Goal: Navigation & Orientation: Locate item on page

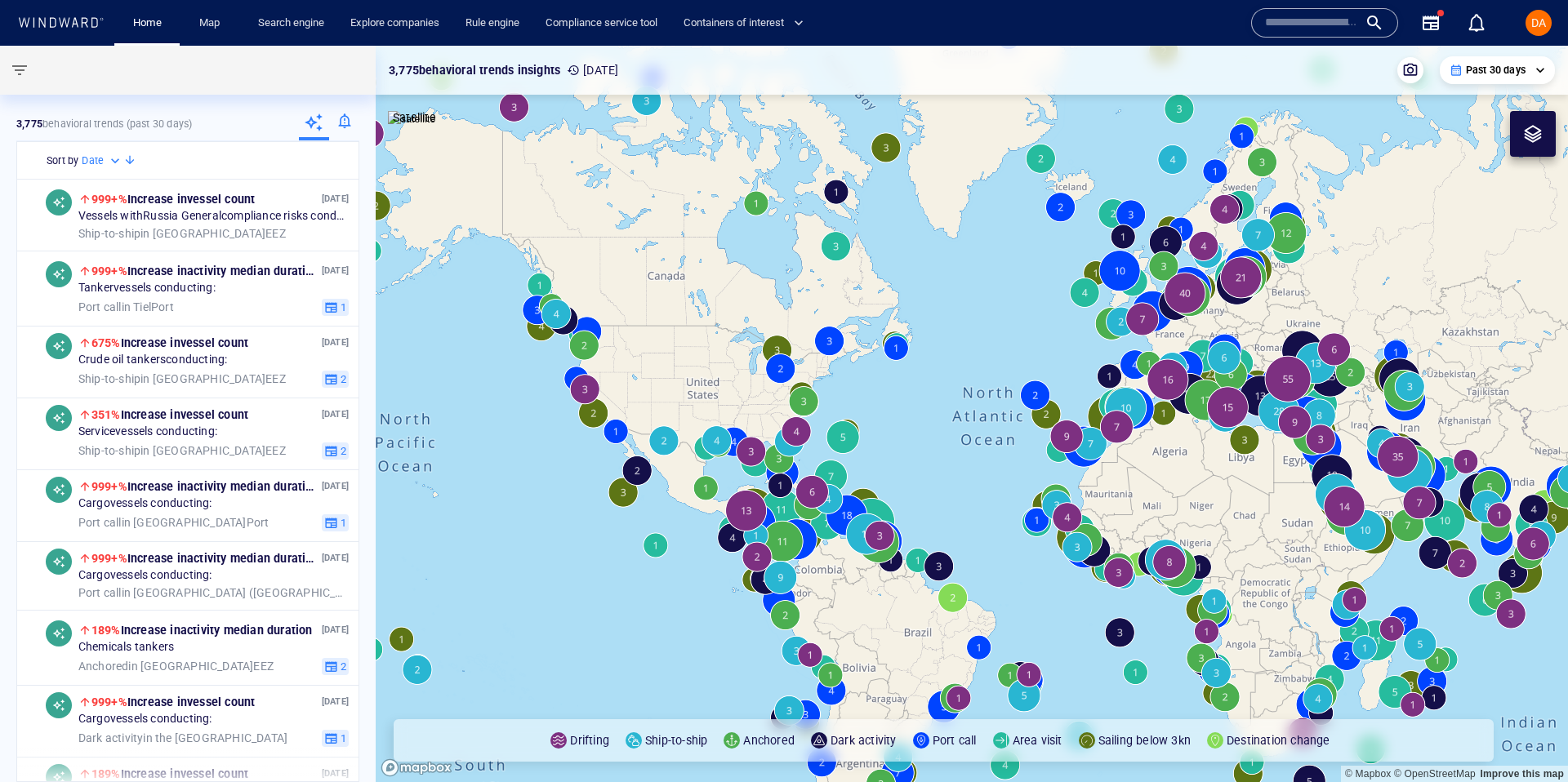
click at [421, 128] on p "Satellite" at bounding box center [414, 117] width 43 height 19
click at [412, 128] on img at bounding box center [412, 119] width 48 height 16
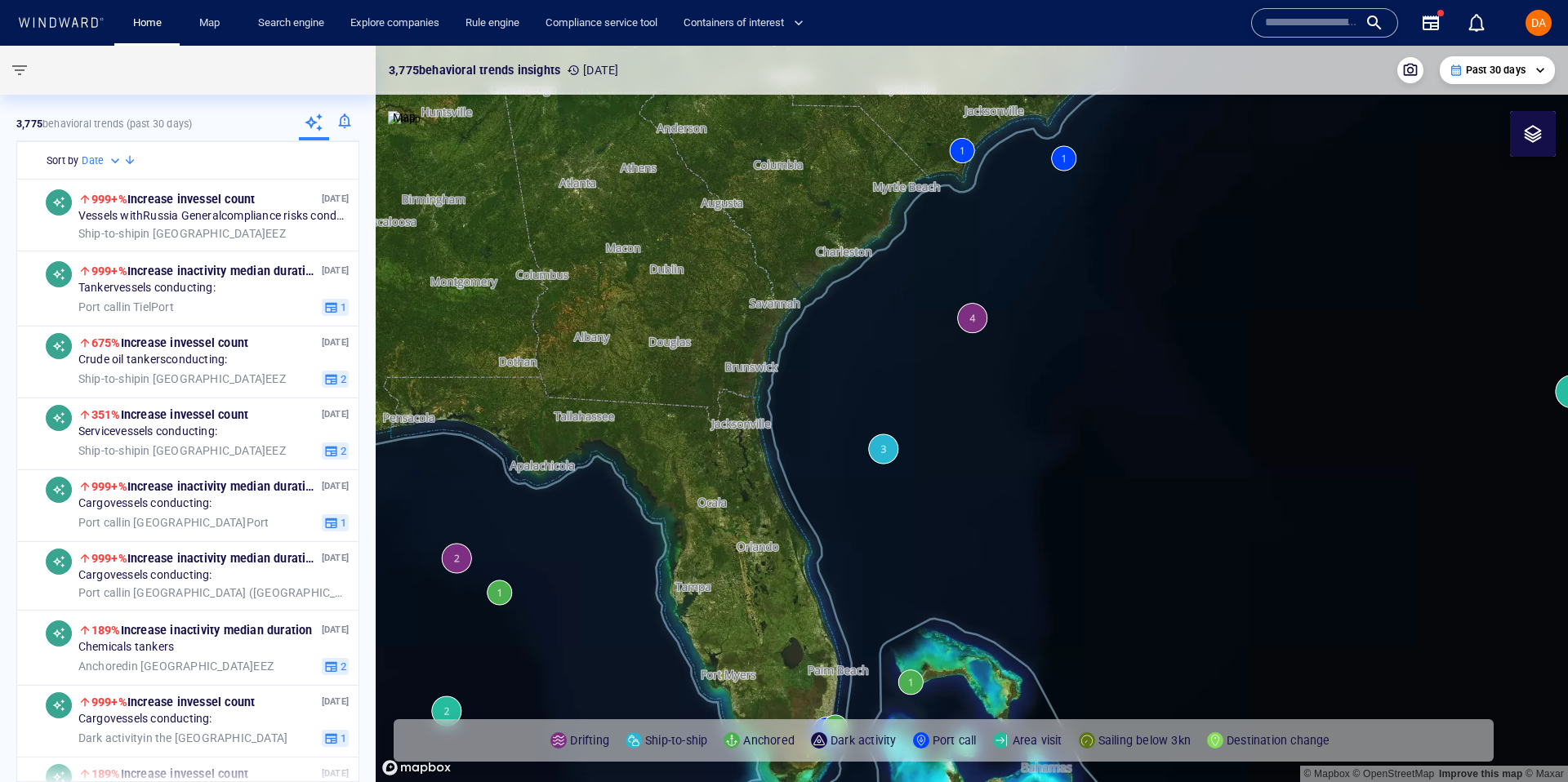
drag, startPoint x: 895, startPoint y: 353, endPoint x: 827, endPoint y: 273, distance: 105.0
click at [827, 273] on canvas "Map" at bounding box center [971, 414] width 1192 height 737
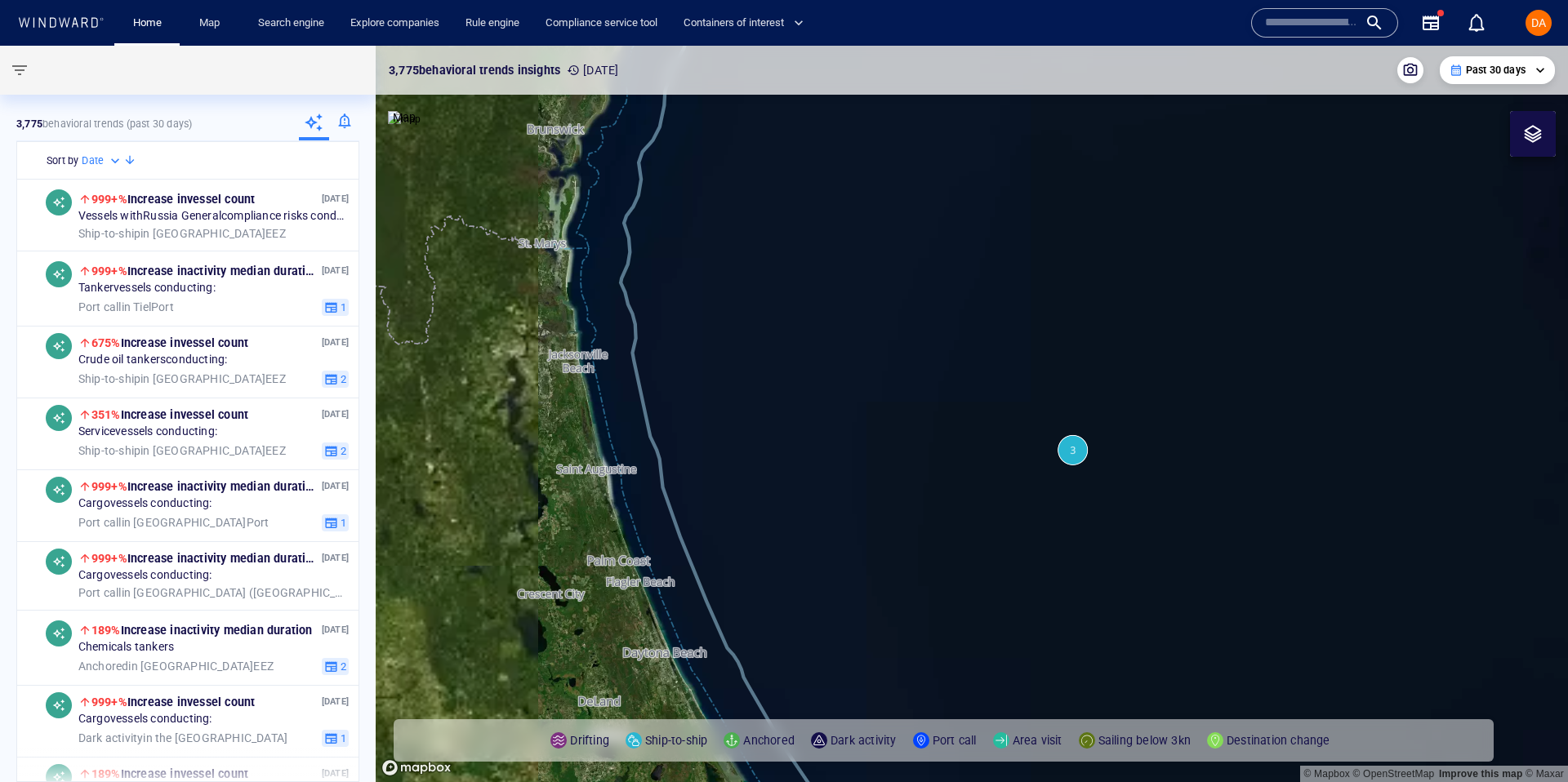
drag, startPoint x: 708, startPoint y: 320, endPoint x: 906, endPoint y: 299, distance: 199.1
click at [906, 299] on canvas "Map" at bounding box center [971, 414] width 1192 height 737
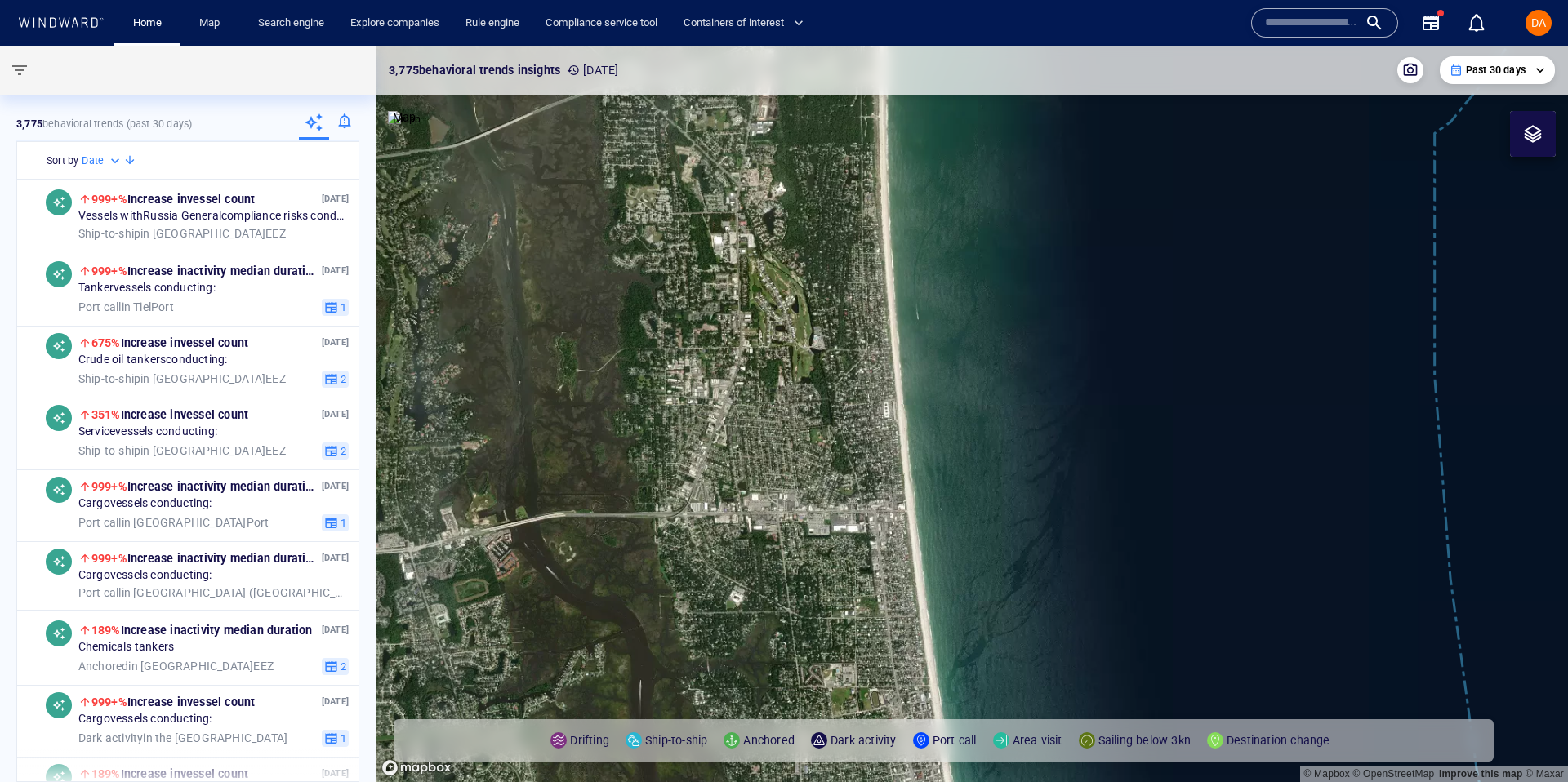
drag, startPoint x: 908, startPoint y: 323, endPoint x: 635, endPoint y: 405, distance: 285.0
click at [633, 405] on canvas "Map" at bounding box center [971, 414] width 1192 height 737
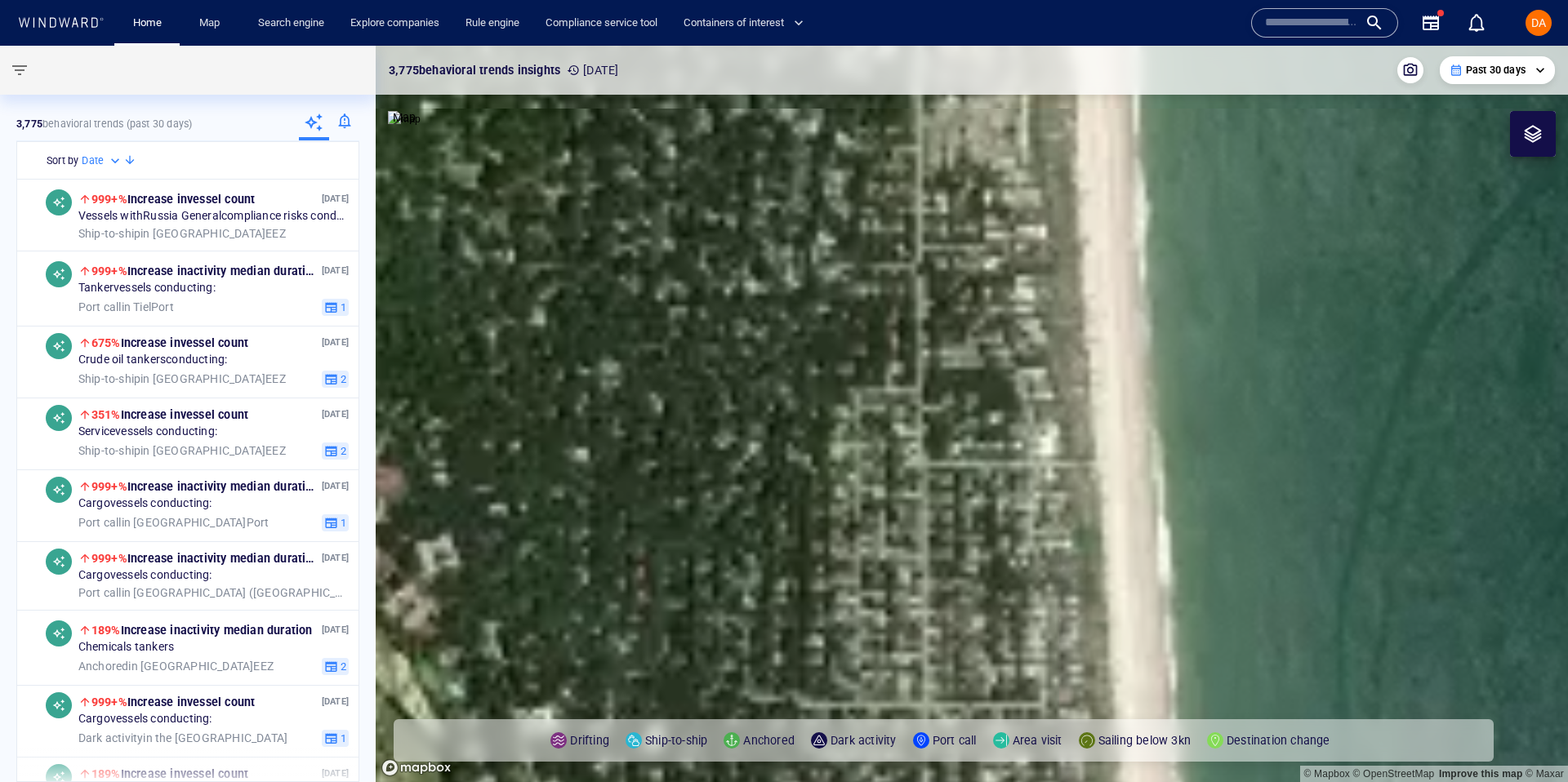
drag, startPoint x: 943, startPoint y: 301, endPoint x: 743, endPoint y: 318, distance: 200.7
click at [743, 318] on canvas "Map" at bounding box center [971, 414] width 1192 height 737
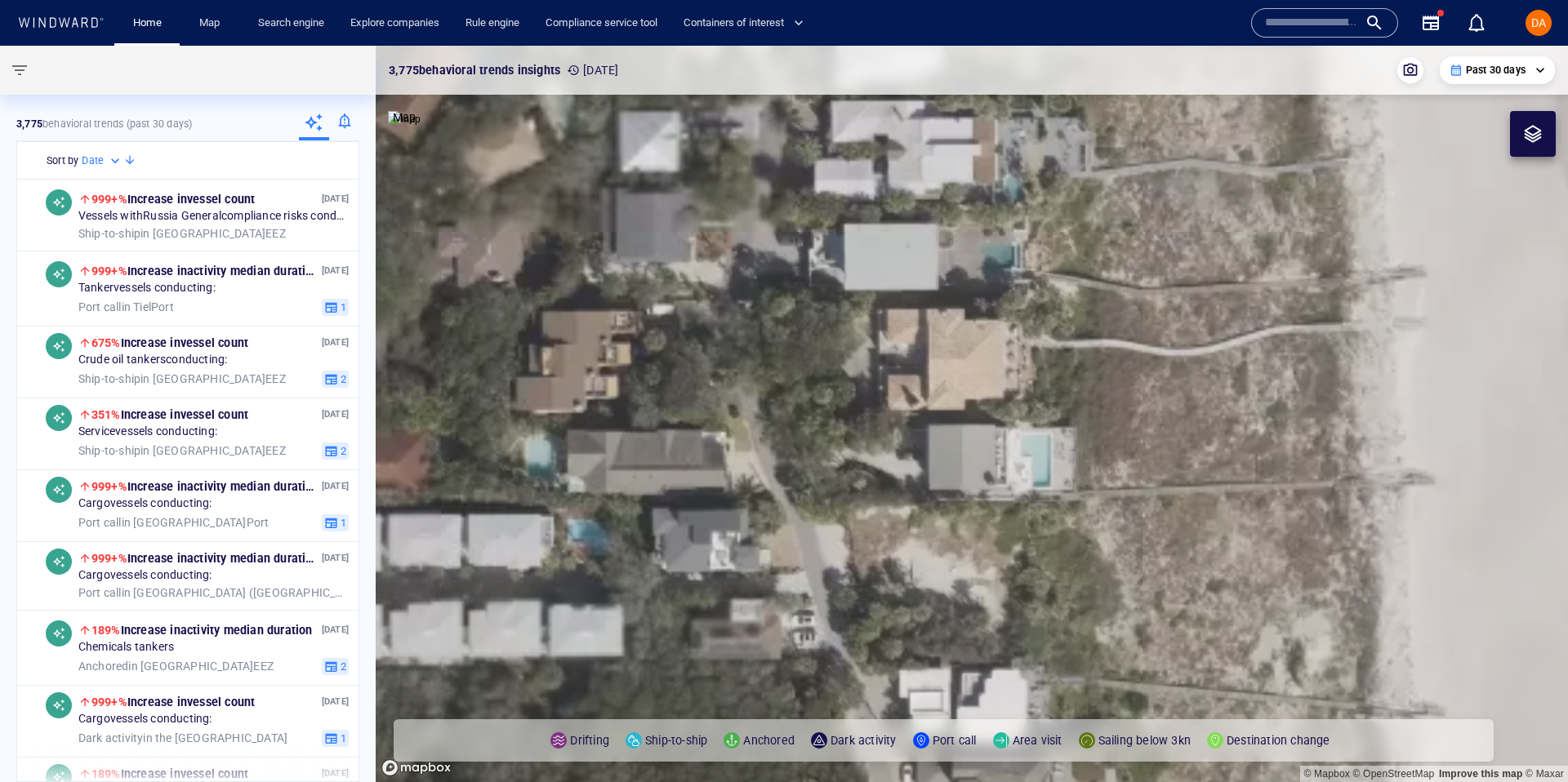
drag, startPoint x: 1163, startPoint y: 322, endPoint x: 903, endPoint y: 324, distance: 260.0
click at [903, 324] on canvas "Map" at bounding box center [971, 414] width 1192 height 737
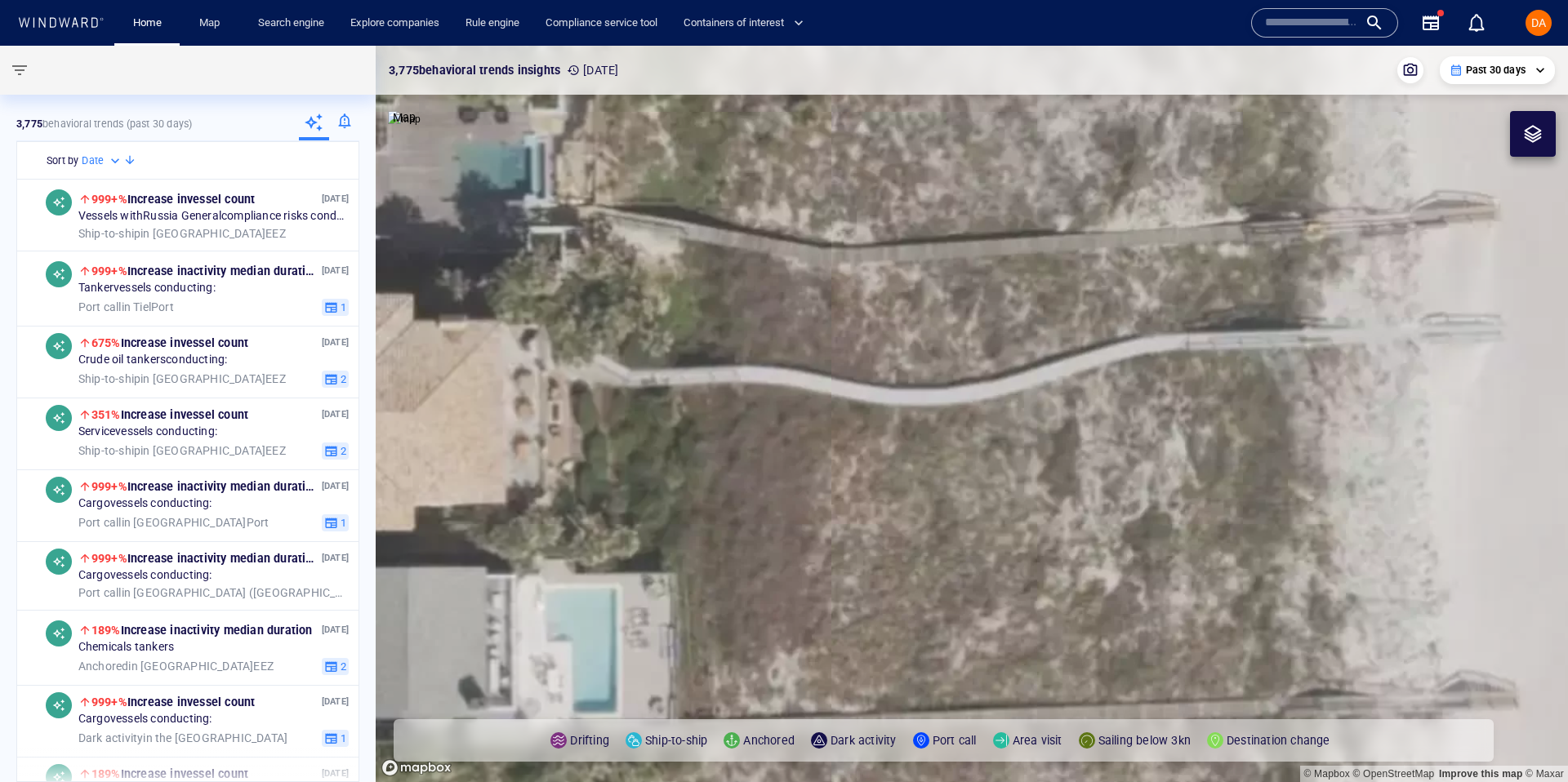
drag, startPoint x: 1262, startPoint y: 324, endPoint x: 694, endPoint y: 177, distance: 586.7
click at [694, 177] on canvas "Map" at bounding box center [971, 414] width 1192 height 737
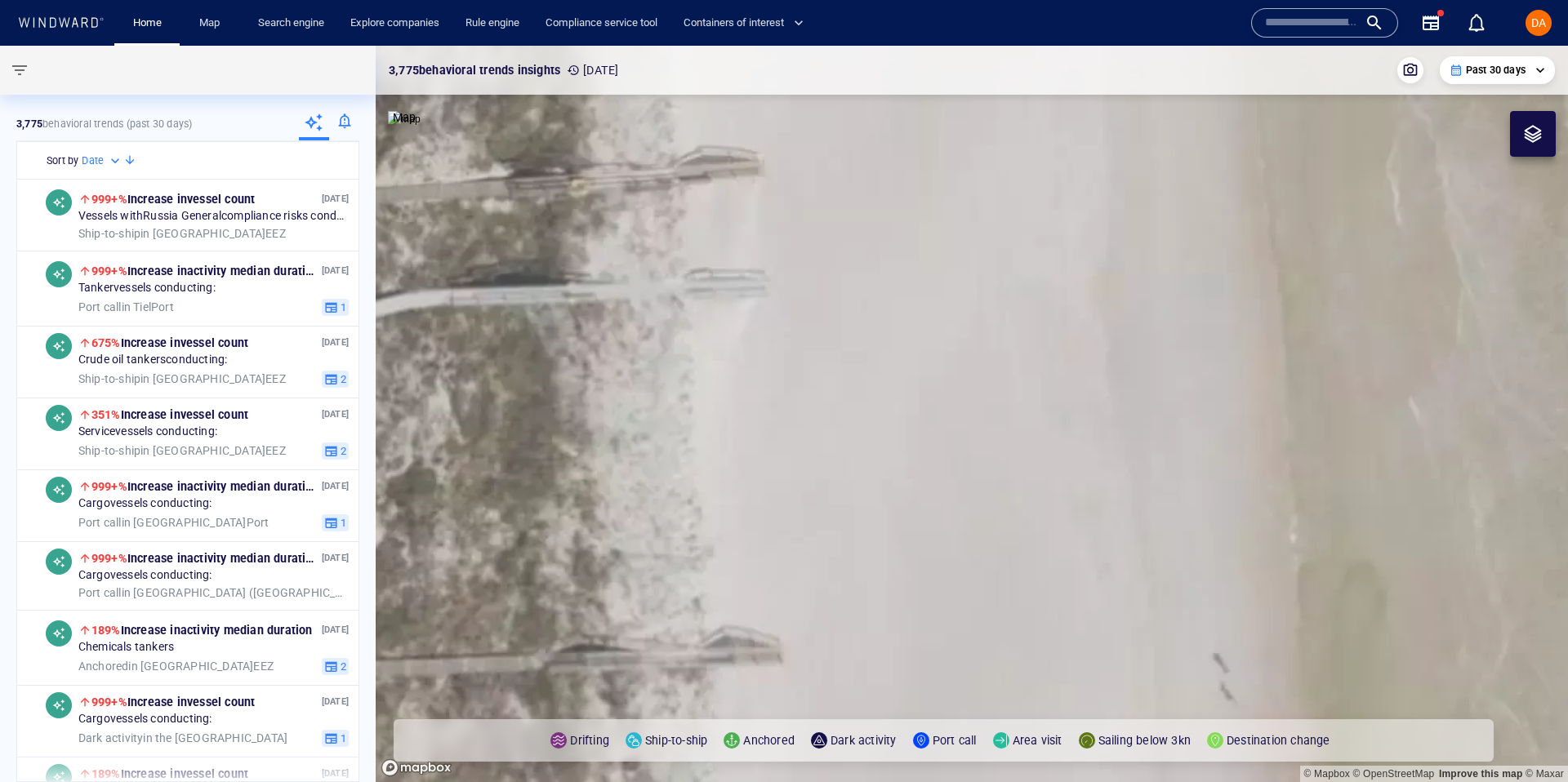
drag, startPoint x: 915, startPoint y: 242, endPoint x: 761, endPoint y: 334, distance: 179.4
click at [761, 334] on canvas "Map" at bounding box center [971, 414] width 1192 height 737
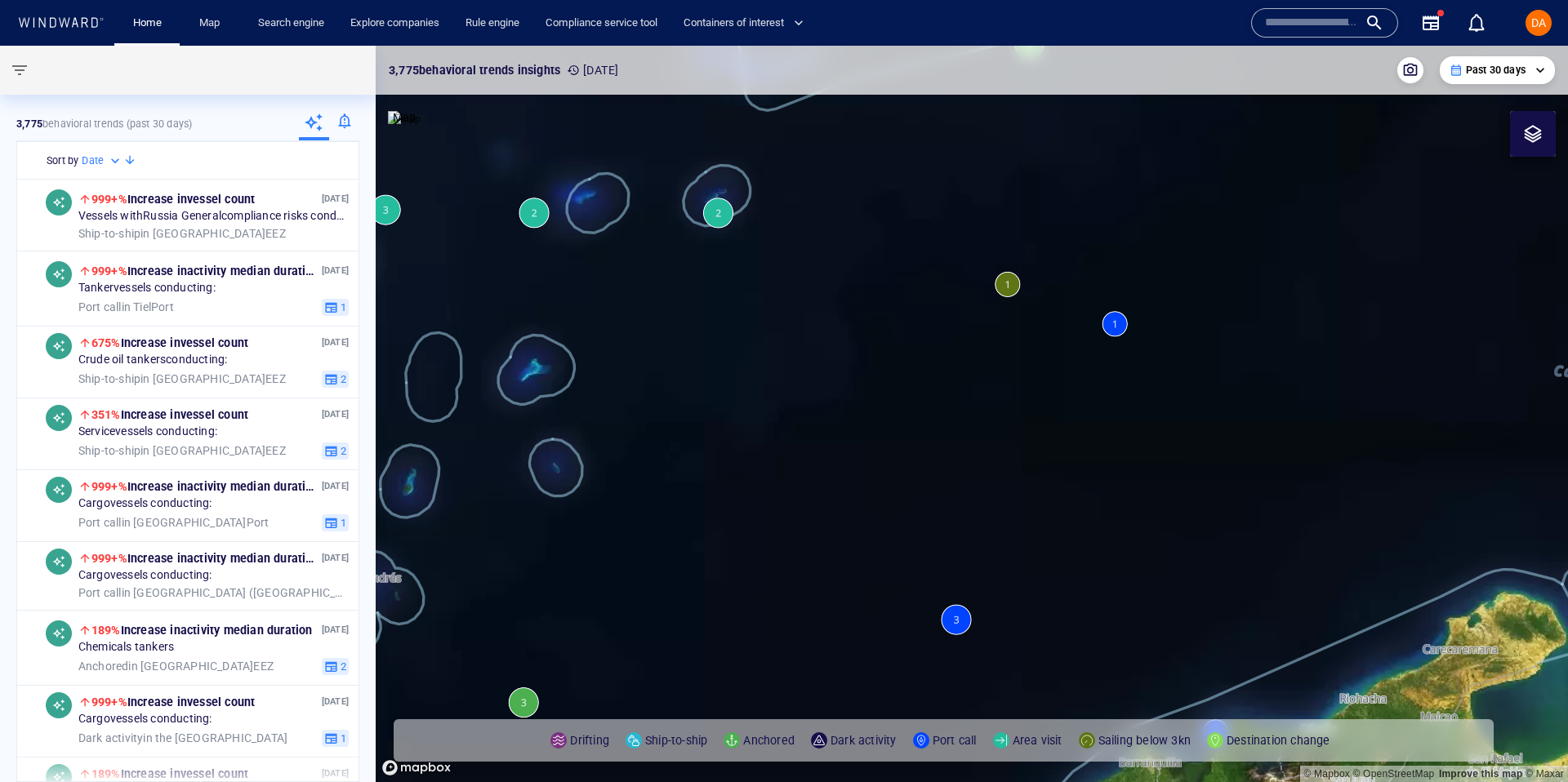
drag, startPoint x: 1276, startPoint y: 676, endPoint x: 1049, endPoint y: 477, distance: 301.9
click at [1027, 482] on canvas "Map" at bounding box center [971, 414] width 1192 height 737
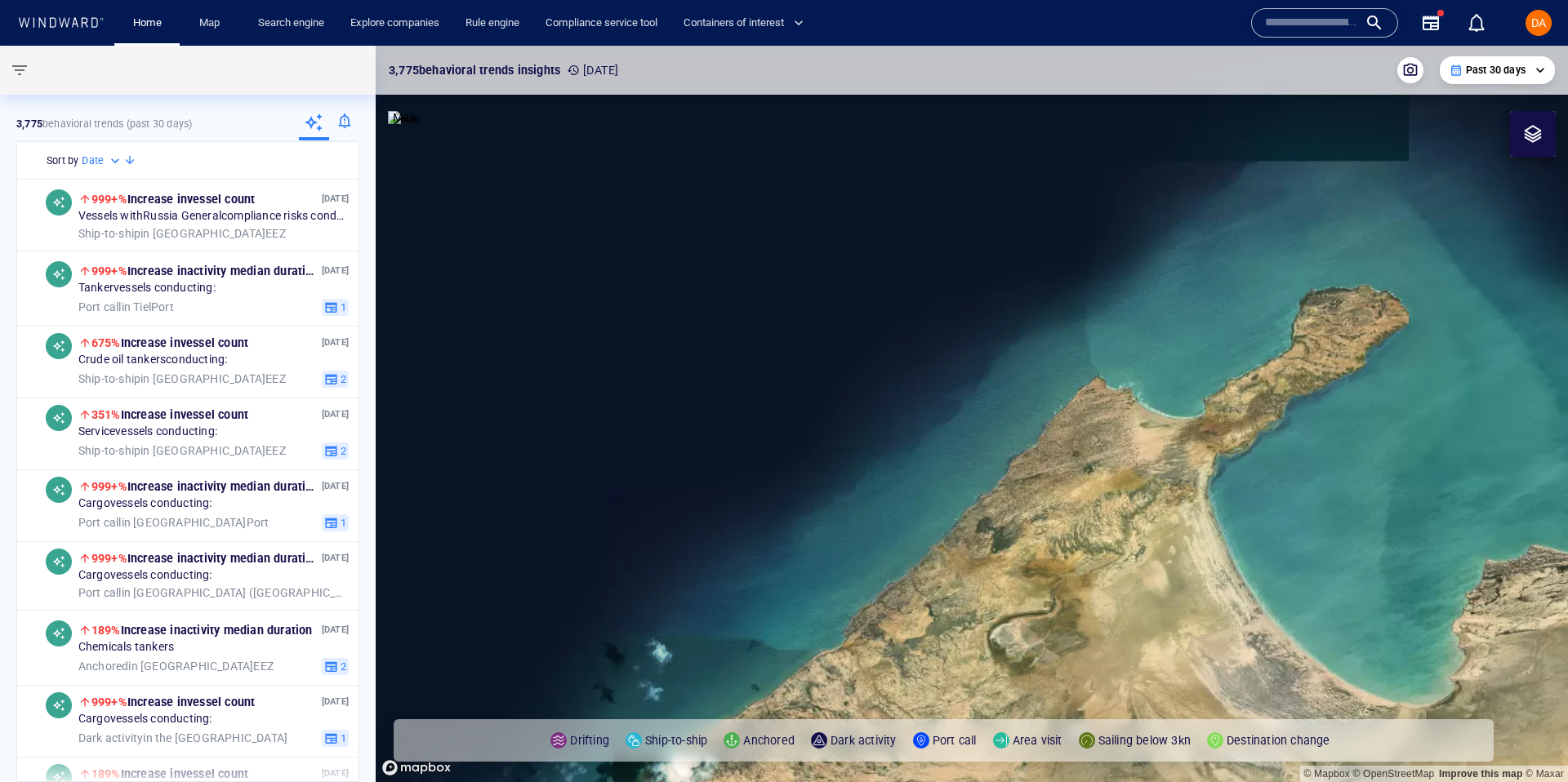
drag, startPoint x: 1317, startPoint y: 439, endPoint x: 1118, endPoint y: 340, distance: 222.3
click at [1117, 330] on canvas "Map" at bounding box center [971, 414] width 1192 height 737
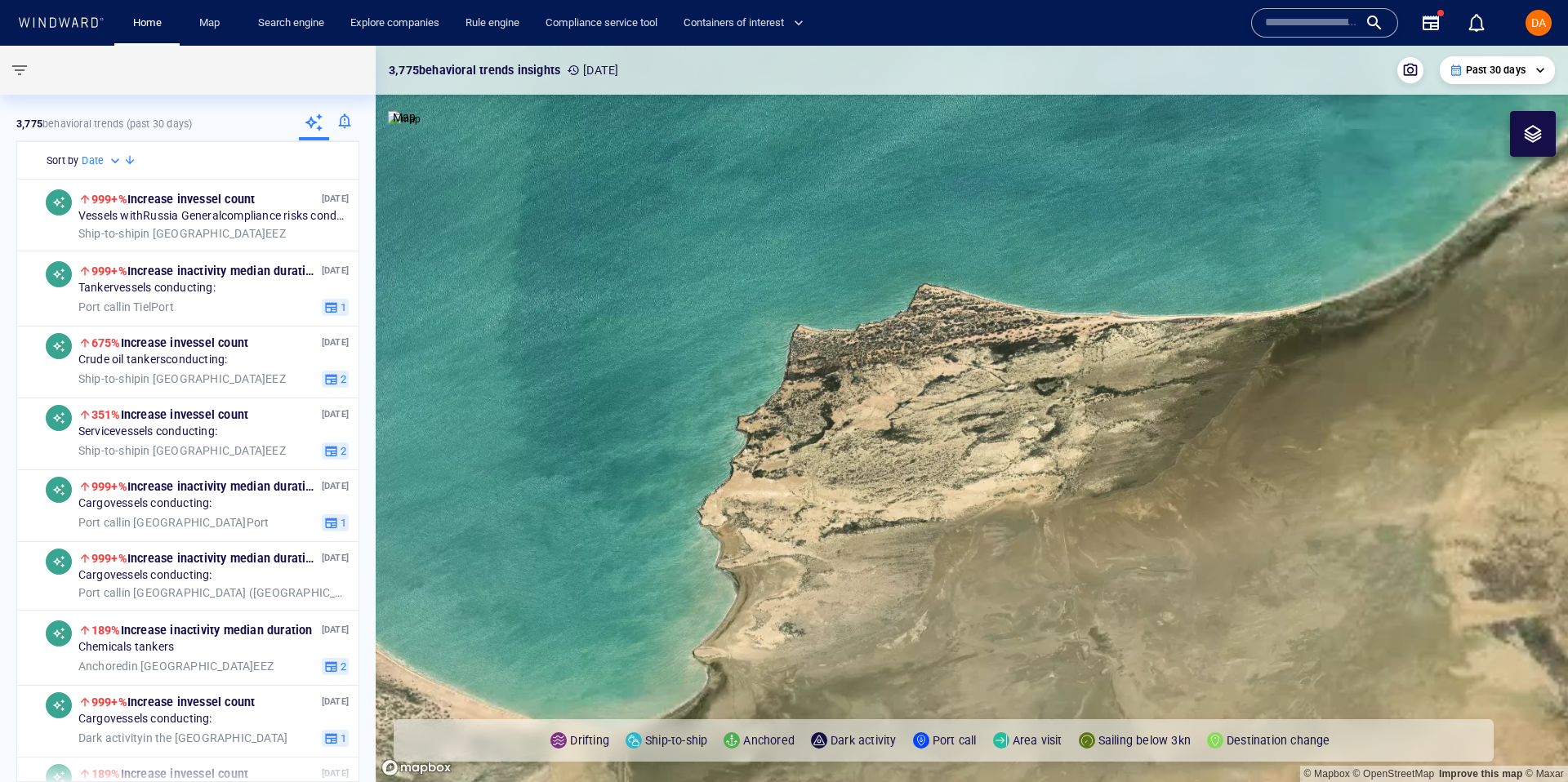
drag, startPoint x: 1371, startPoint y: 515, endPoint x: 982, endPoint y: 379, distance: 412.1
click at [966, 379] on canvas "Map" at bounding box center [971, 414] width 1192 height 737
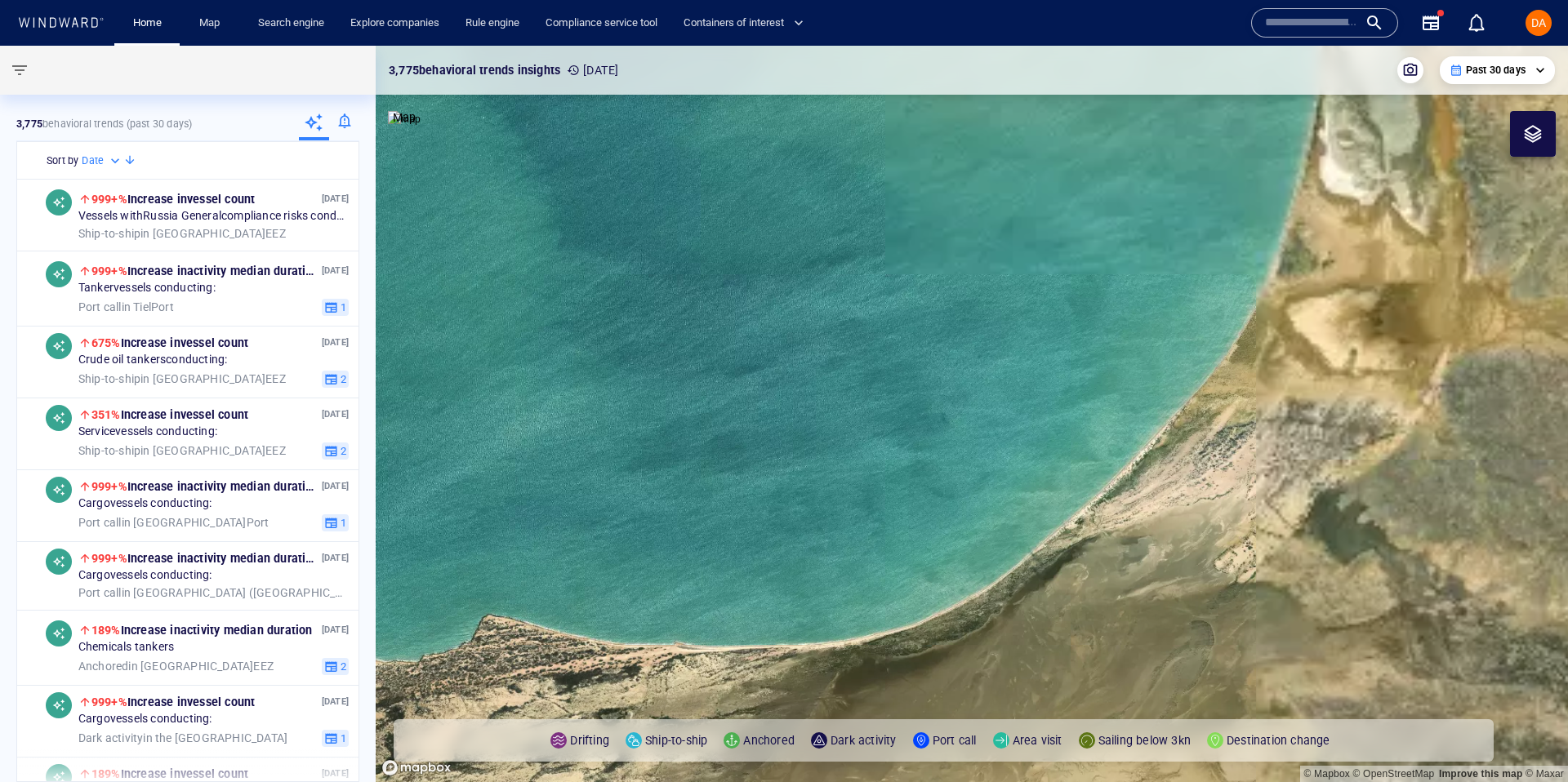
drag, startPoint x: 1154, startPoint y: 381, endPoint x: 714, endPoint y: 712, distance: 550.6
click at [714, 712] on canvas "Map" at bounding box center [971, 414] width 1192 height 737
drag, startPoint x: 1041, startPoint y: 616, endPoint x: 982, endPoint y: 634, distance: 61.7
click at [837, 781] on canvas "Map" at bounding box center [971, 414] width 1192 height 737
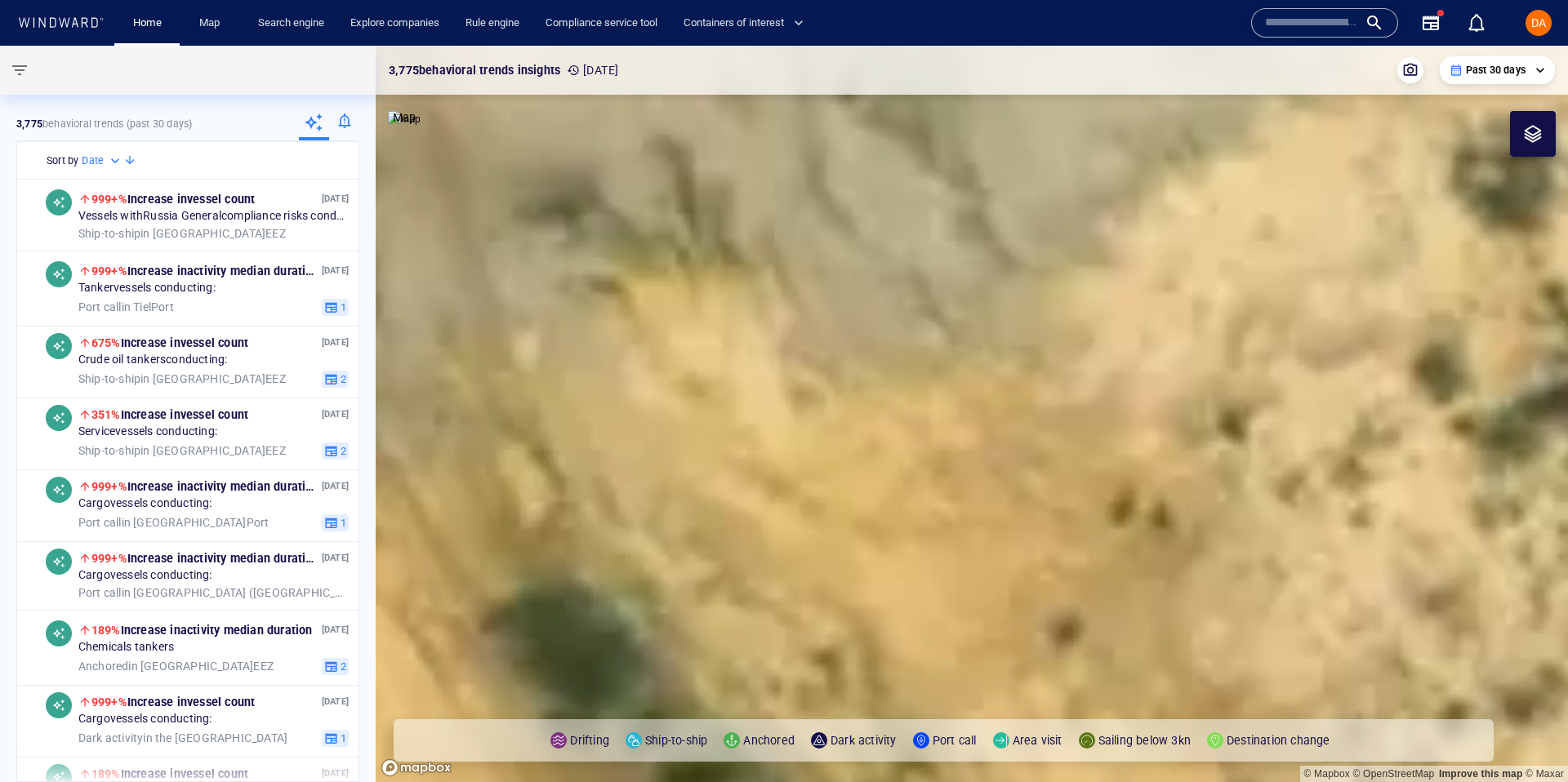
drag, startPoint x: 814, startPoint y: 474, endPoint x: 1380, endPoint y: 444, distance: 566.8
click at [1380, 444] on canvas "Map" at bounding box center [971, 414] width 1192 height 737
drag, startPoint x: 1238, startPoint y: 455, endPoint x: 1360, endPoint y: 452, distance: 122.0
click at [1360, 452] on canvas "Map" at bounding box center [971, 414] width 1192 height 737
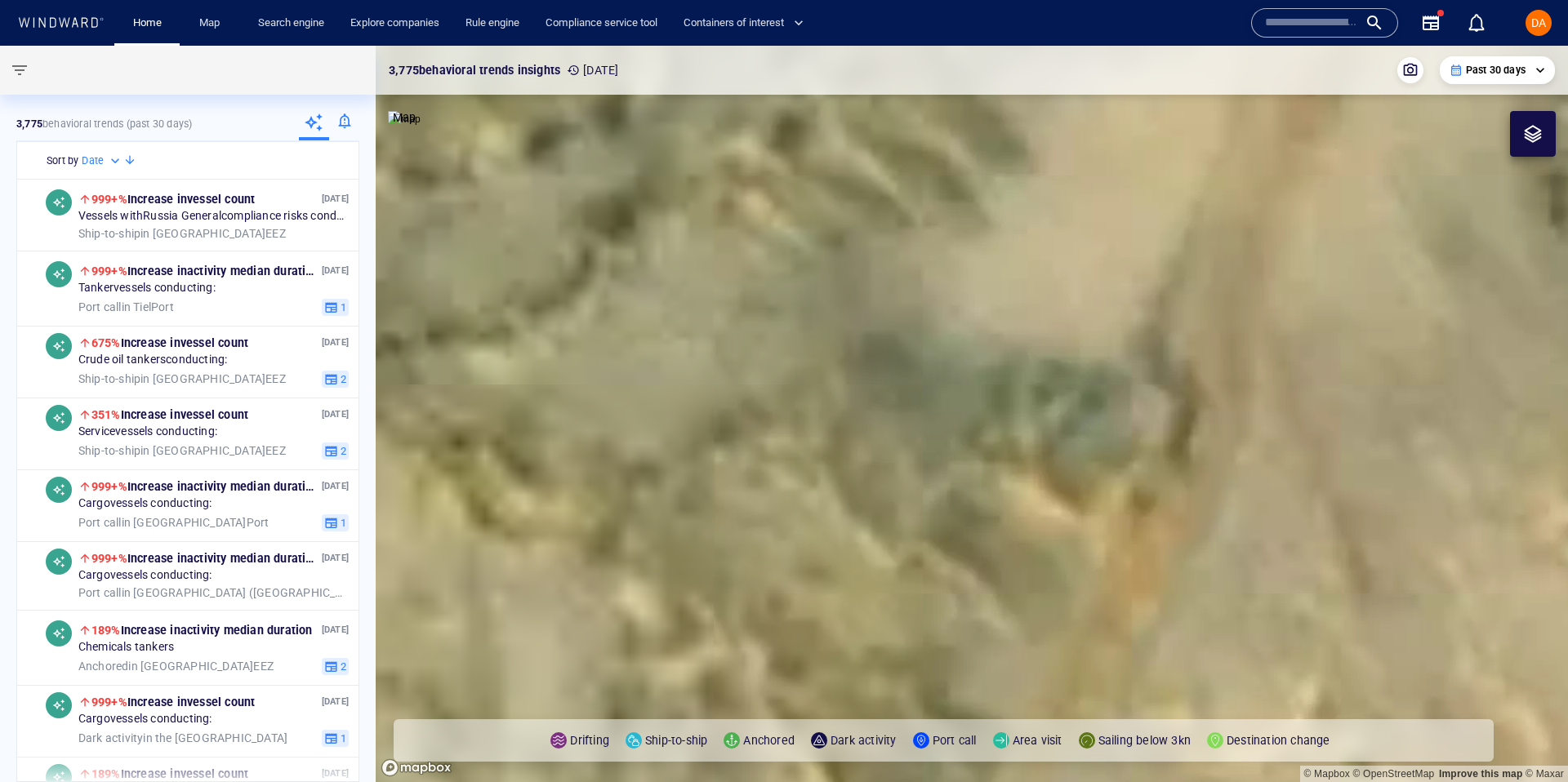
drag, startPoint x: 936, startPoint y: 461, endPoint x: 1277, endPoint y: 466, distance: 341.0
click at [1286, 467] on canvas "Map" at bounding box center [971, 414] width 1192 height 737
drag, startPoint x: 962, startPoint y: 477, endPoint x: 1265, endPoint y: 476, distance: 303.0
click at [1265, 476] on canvas "Map" at bounding box center [971, 414] width 1192 height 737
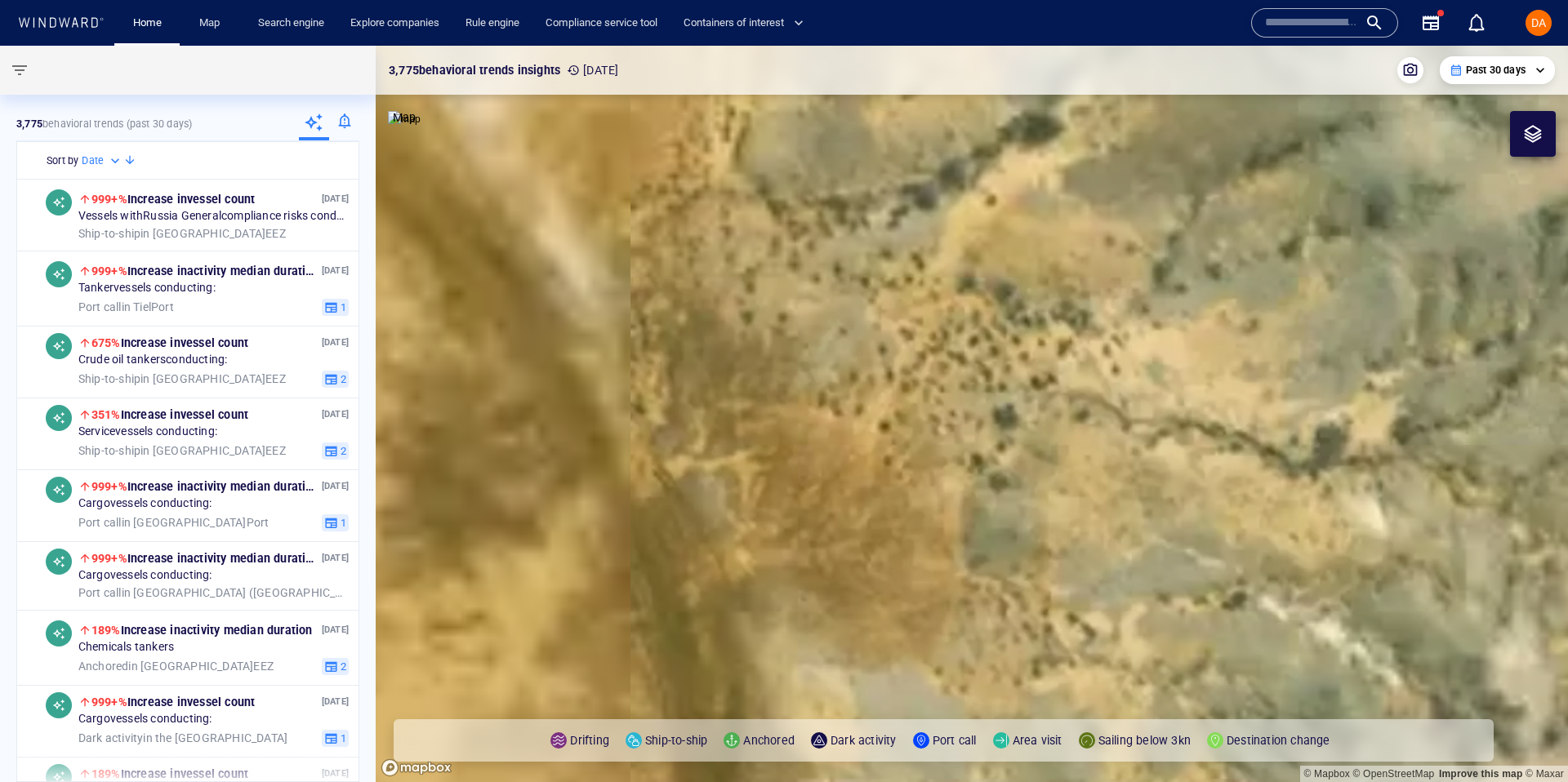
drag, startPoint x: 922, startPoint y: 497, endPoint x: 1267, endPoint y: 418, distance: 353.9
click at [1267, 418] on canvas "Map" at bounding box center [971, 414] width 1192 height 737
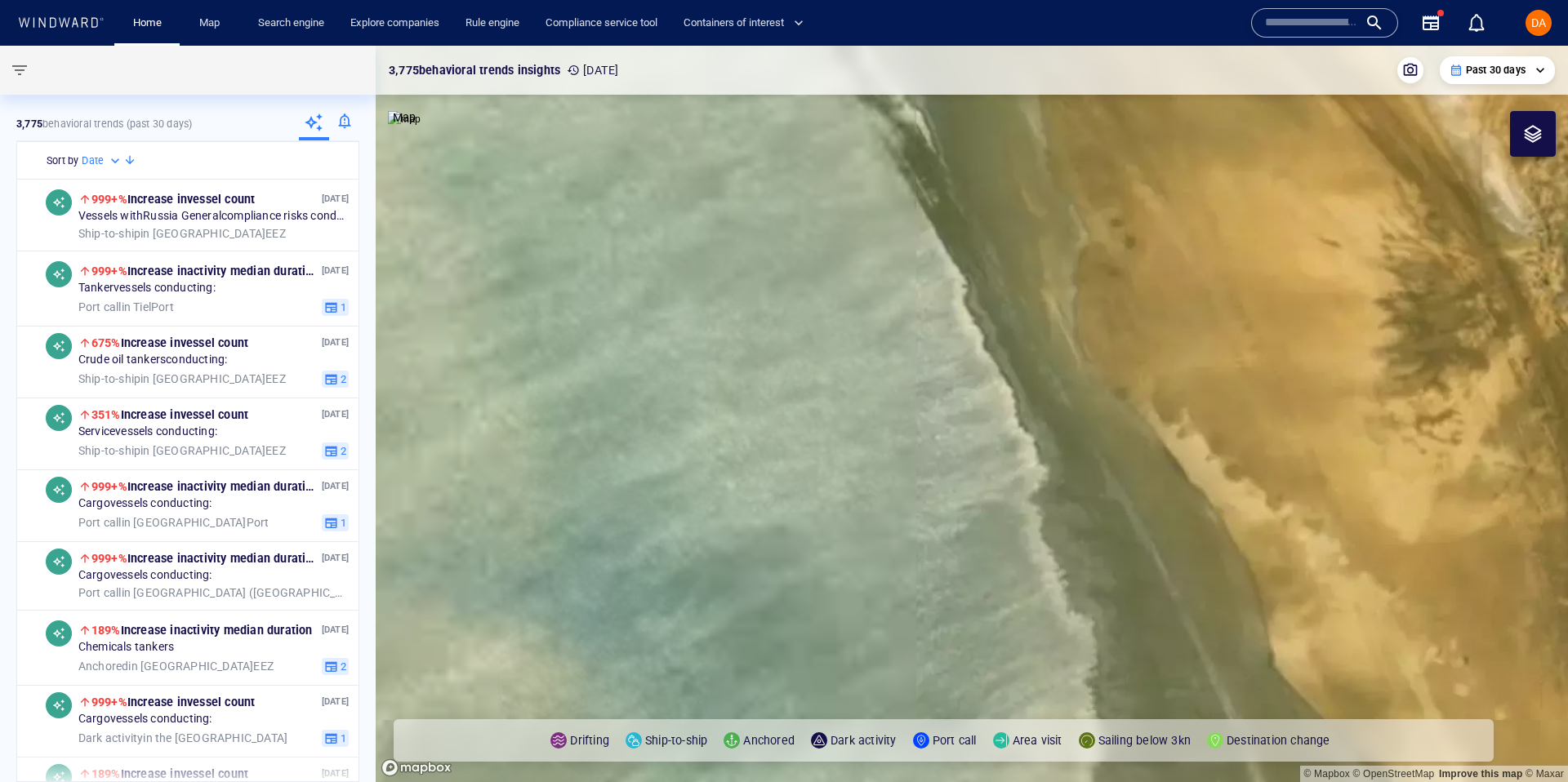
drag, startPoint x: 1158, startPoint y: 435, endPoint x: 1066, endPoint y: 447, distance: 92.8
click at [1066, 447] on canvas "Map" at bounding box center [971, 414] width 1192 height 737
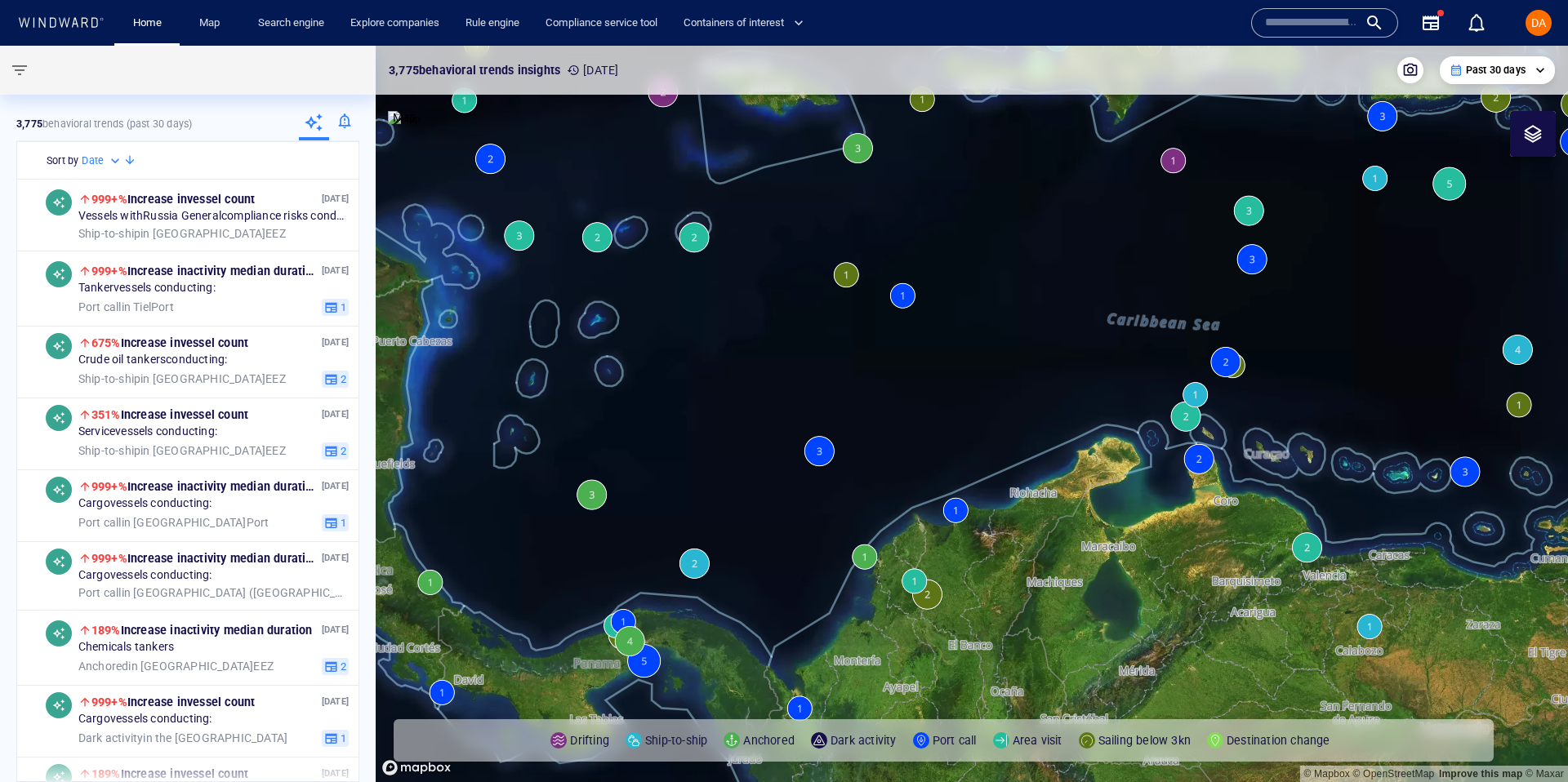
drag, startPoint x: 1243, startPoint y: 438, endPoint x: 802, endPoint y: 465, distance: 441.8
click at [682, 505] on canvas "Map" at bounding box center [971, 414] width 1192 height 737
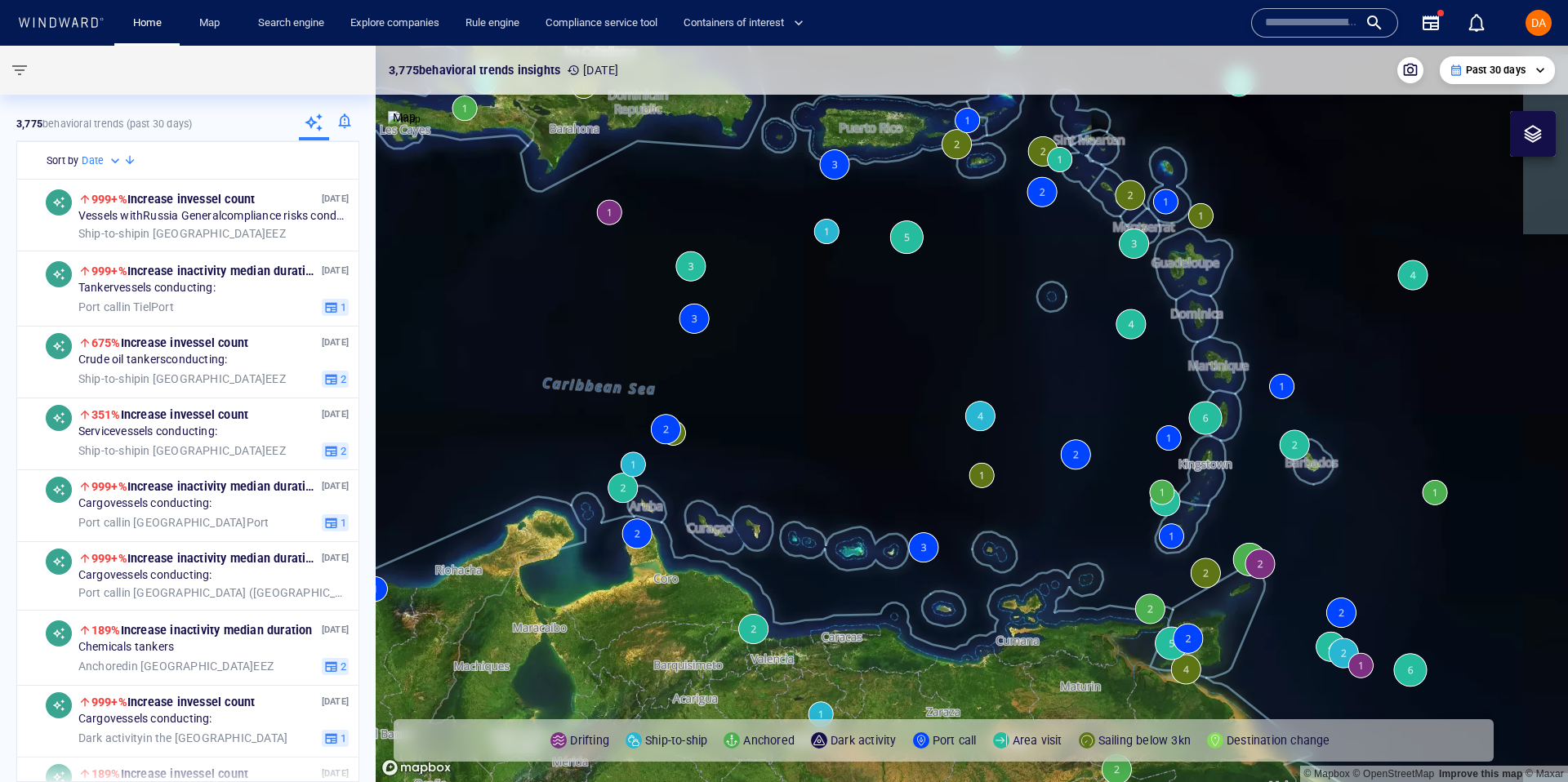
drag, startPoint x: 922, startPoint y: 465, endPoint x: 1023, endPoint y: 522, distance: 116.0
click at [775, 648] on canvas "Map" at bounding box center [971, 414] width 1192 height 737
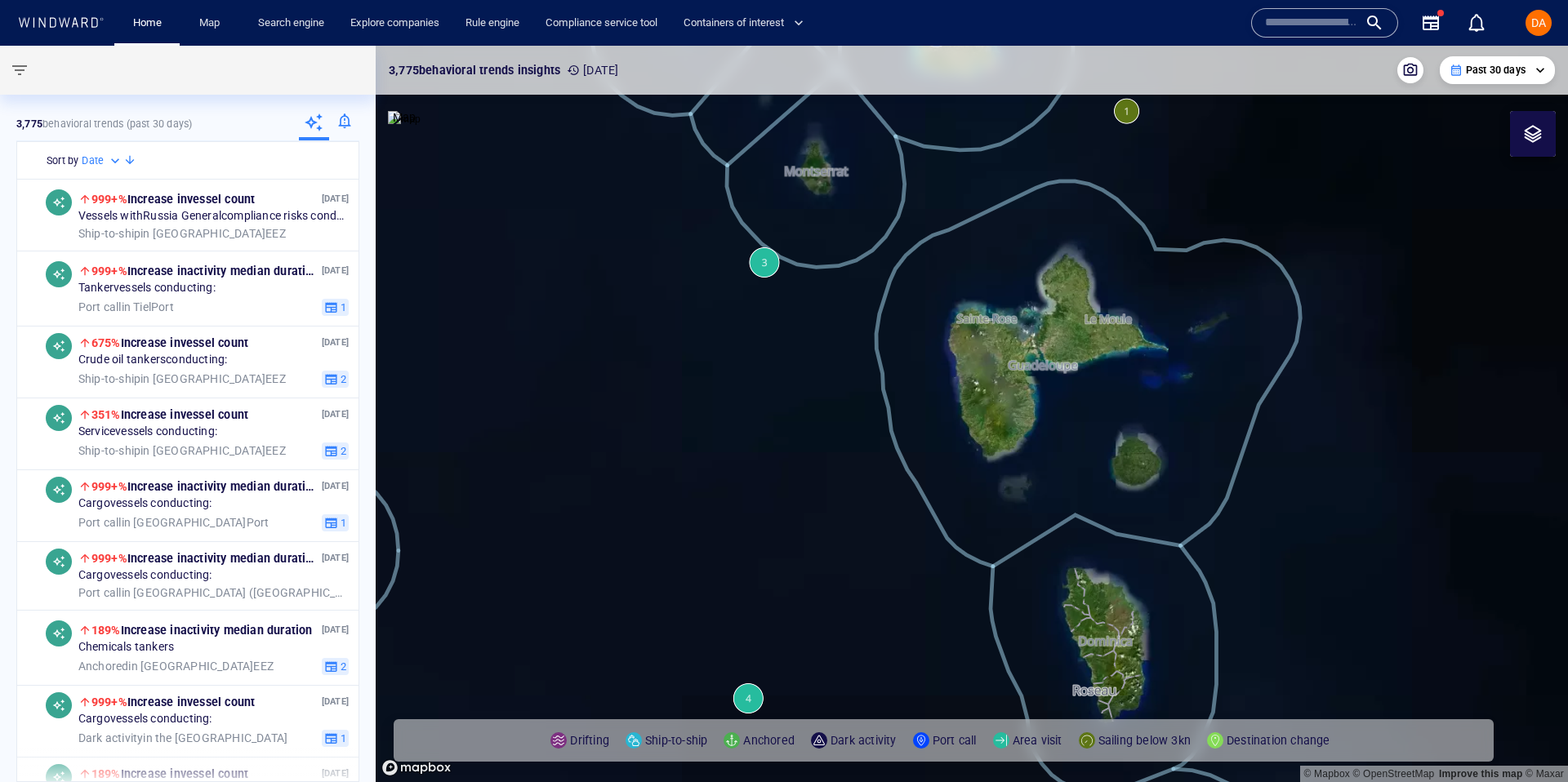
drag, startPoint x: 1115, startPoint y: 499, endPoint x: 1030, endPoint y: 515, distance: 86.5
click at [1030, 515] on canvas "Map" at bounding box center [971, 414] width 1192 height 737
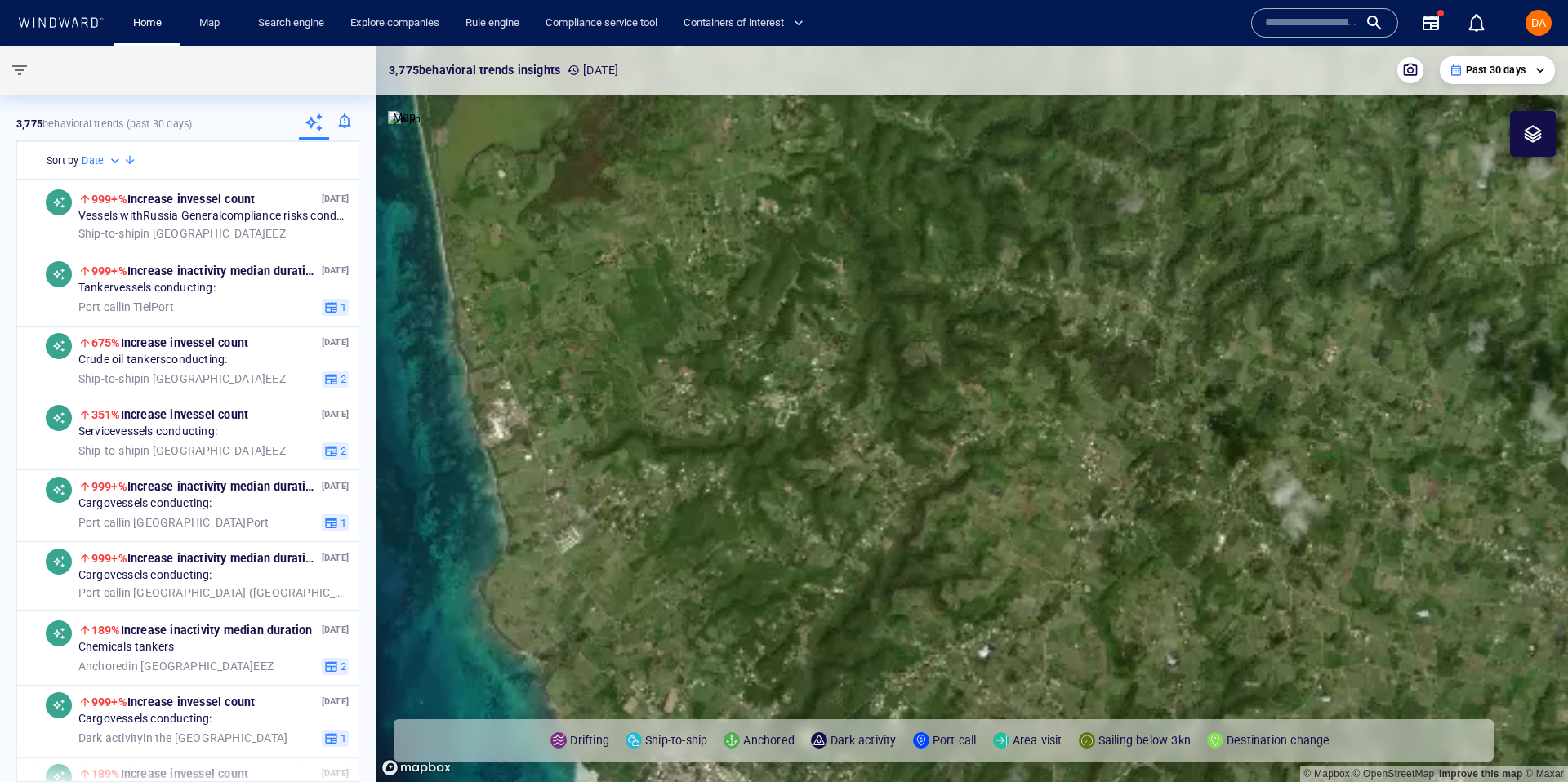
drag, startPoint x: 761, startPoint y: 580, endPoint x: 894, endPoint y: 417, distance: 210.4
click at [894, 417] on canvas "Map" at bounding box center [971, 414] width 1192 height 737
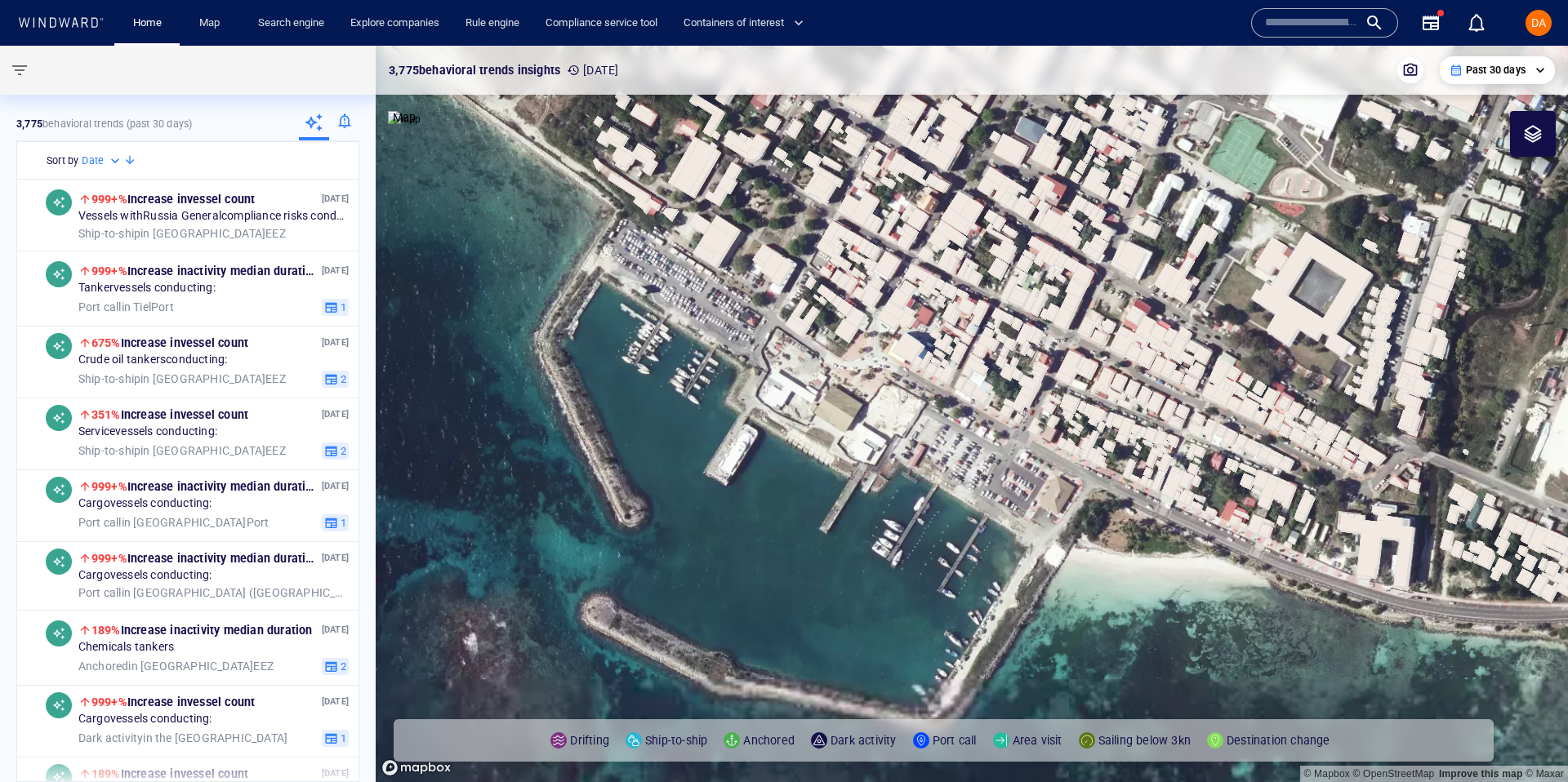
drag, startPoint x: 828, startPoint y: 672, endPoint x: 835, endPoint y: 433, distance: 239.1
click at [835, 433] on canvas "Map" at bounding box center [971, 414] width 1192 height 737
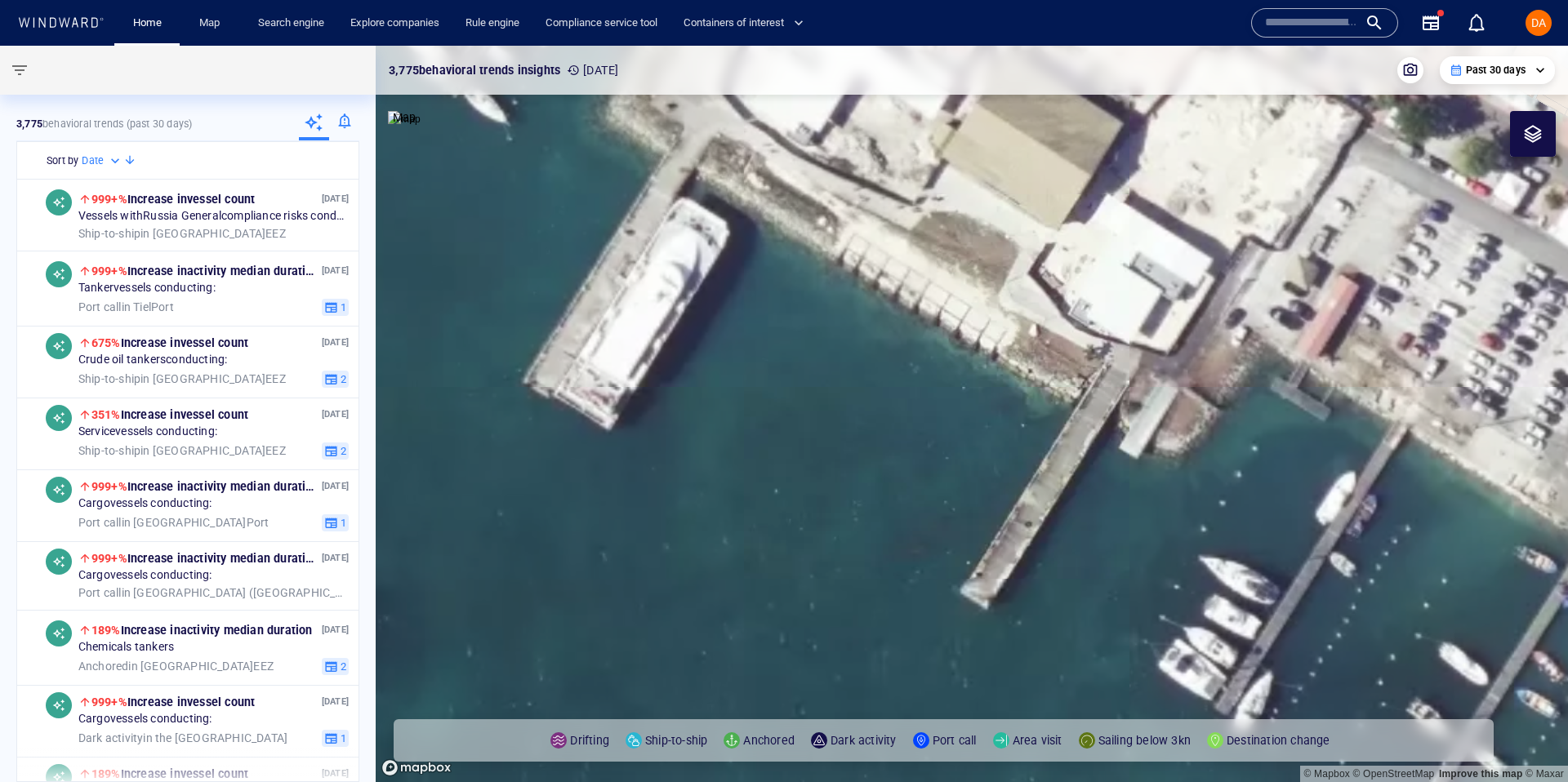
drag, startPoint x: 765, startPoint y: 501, endPoint x: 1103, endPoint y: 761, distance: 426.4
click at [1111, 781] on canvas "Map" at bounding box center [971, 414] width 1192 height 737
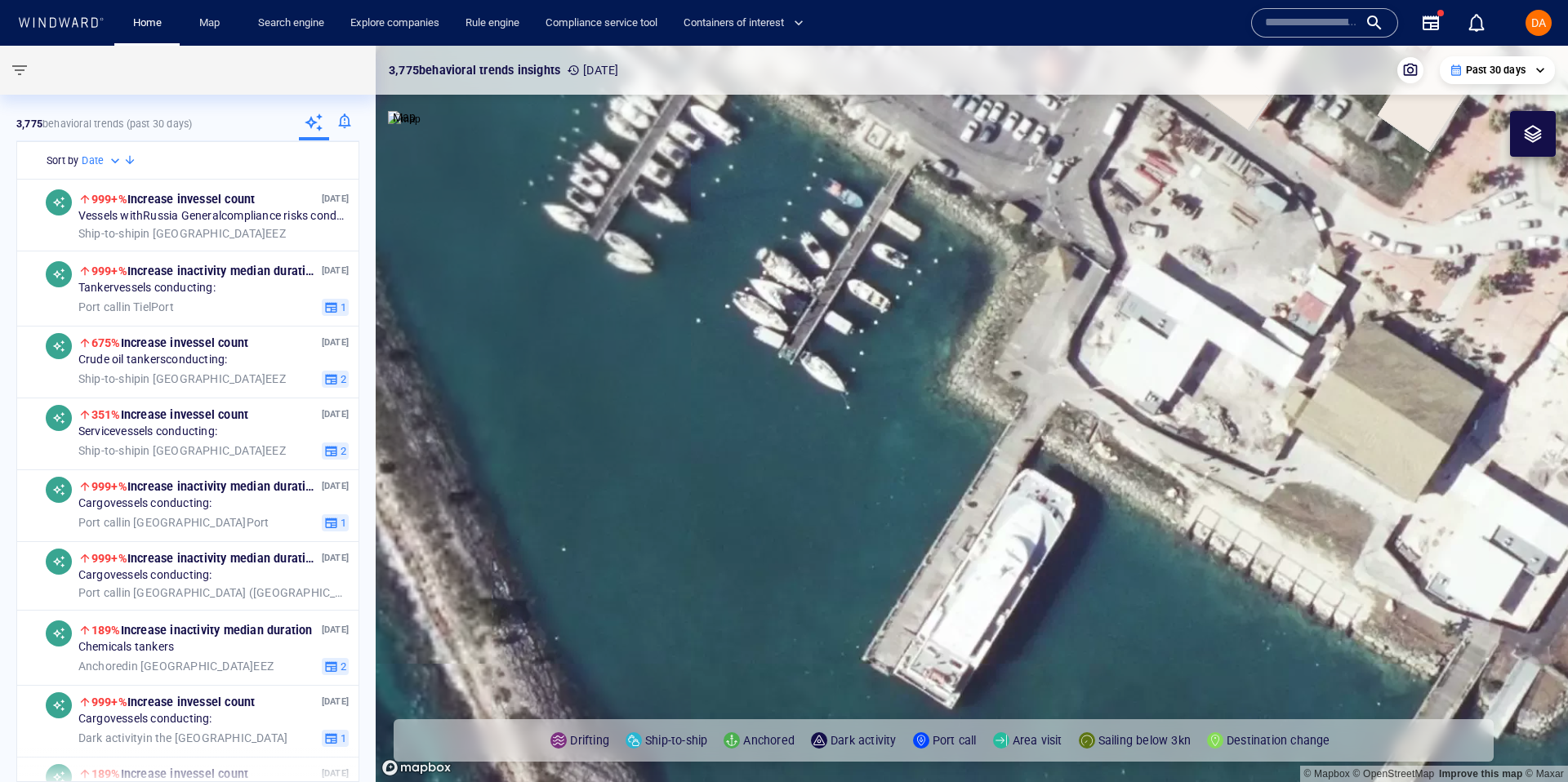
drag, startPoint x: 845, startPoint y: 504, endPoint x: 1031, endPoint y: 696, distance: 267.3
click at [1031, 696] on canvas "Map" at bounding box center [971, 414] width 1192 height 737
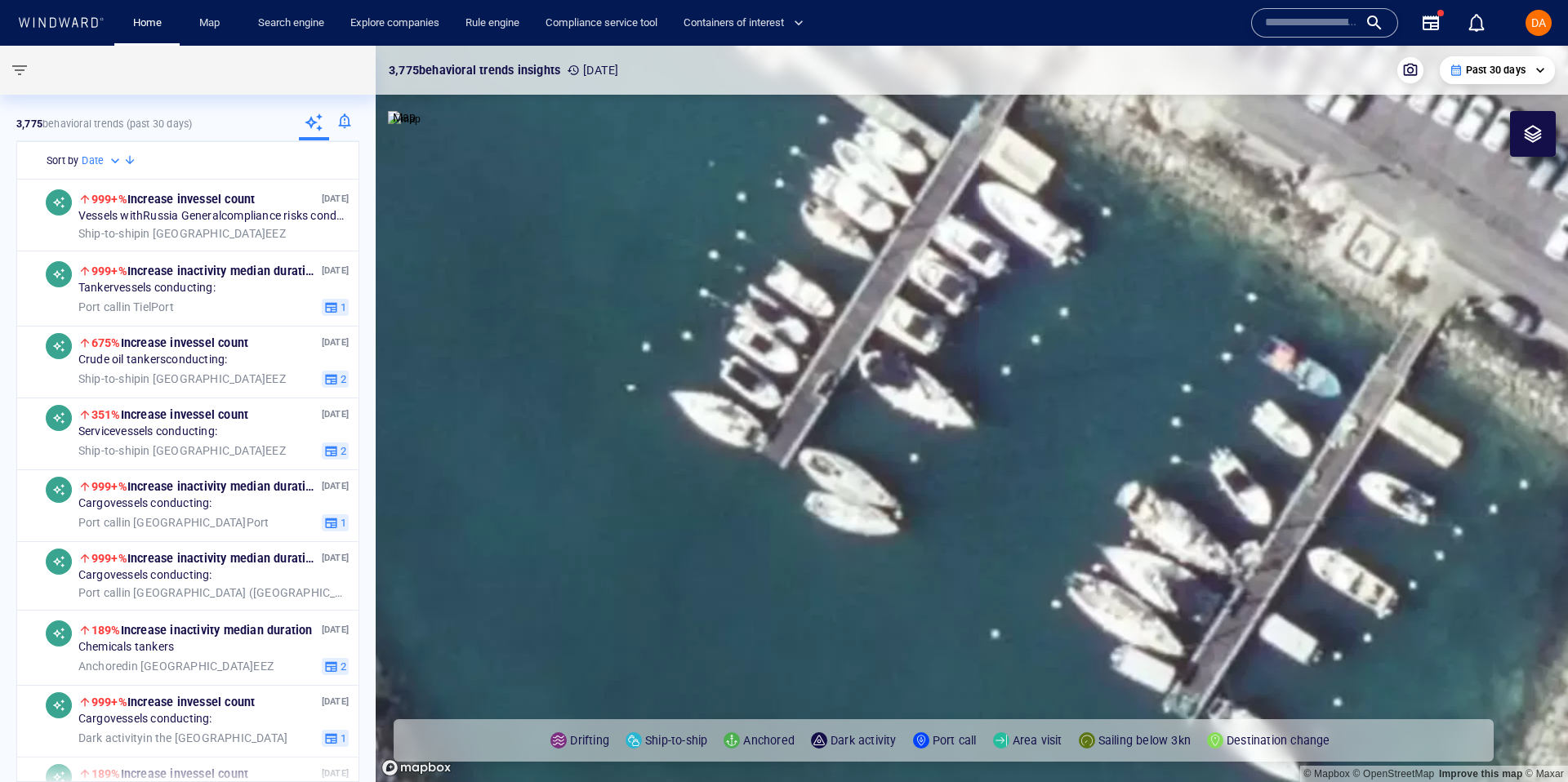
drag, startPoint x: 813, startPoint y: 557, endPoint x: 1139, endPoint y: 779, distance: 394.4
click at [1139, 781] on canvas "Map" at bounding box center [971, 414] width 1192 height 737
